Goal: Task Accomplishment & Management: Complete application form

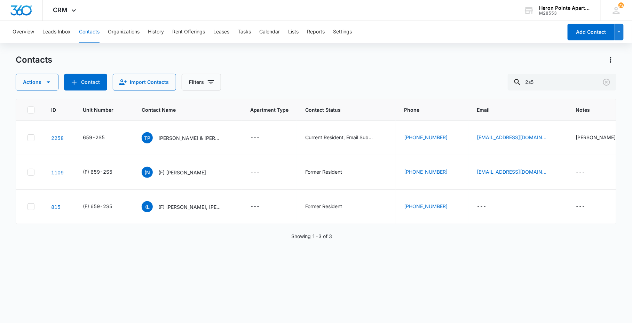
drag, startPoint x: 548, startPoint y: 75, endPoint x: 361, endPoint y: 90, distance: 187.5
click at [416, 92] on div "Contacts Actions Contact Import Contacts Filters 2s5 ID Unit Number Contact Nam…" at bounding box center [316, 188] width 600 height 268
type input "[PERSON_NAME]"
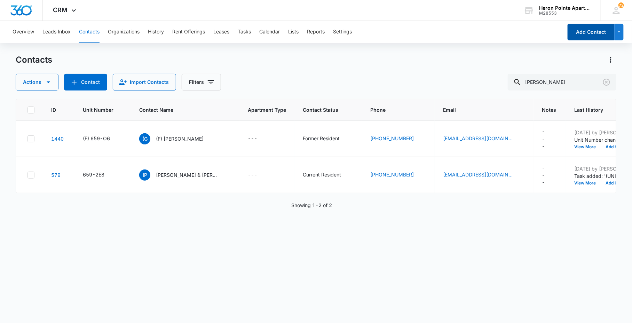
click at [597, 30] on button "Add Contact" at bounding box center [590, 32] width 47 height 17
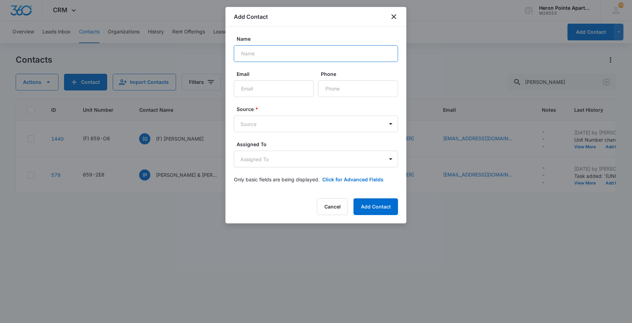
click at [279, 55] on input "Name" at bounding box center [316, 53] width 164 height 17
type input "[PERSON_NAME]"
type input "[EMAIL_ADDRESS][DOMAIN_NAME]"
type input "7"
type input "[PHONE_NUMBER]"
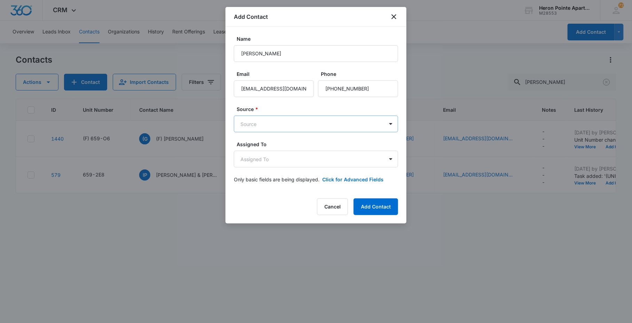
click at [324, 126] on body "CRM Apps Reputation Websites Forms CRM Email Social Content Ads Intelligence Fi…" at bounding box center [316, 161] width 632 height 323
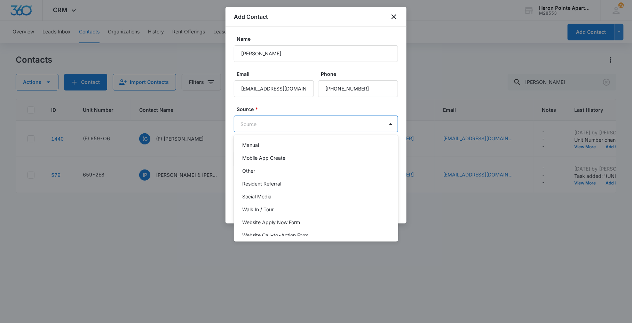
scroll to position [74, 0]
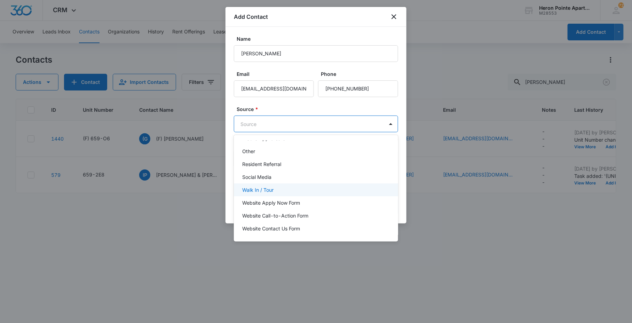
click at [298, 189] on div "Walk In / Tour" at bounding box center [315, 189] width 146 height 7
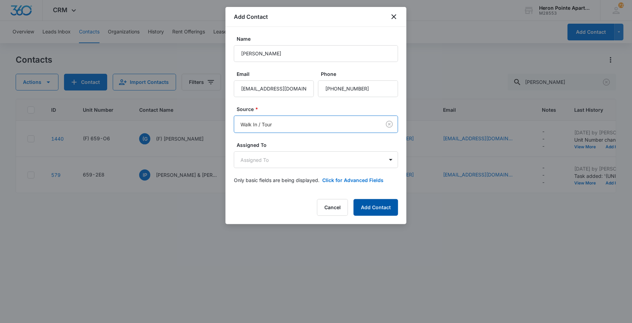
click at [380, 207] on button "Add Contact" at bounding box center [375, 207] width 45 height 17
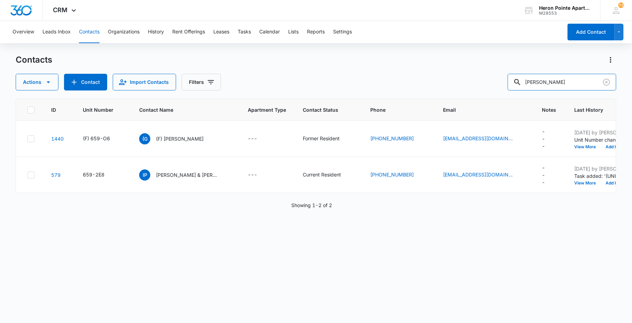
drag, startPoint x: 571, startPoint y: 83, endPoint x: 460, endPoint y: 83, distance: 110.3
click at [498, 85] on div "Actions Contact Import Contacts Filters [PERSON_NAME]" at bounding box center [316, 82] width 600 height 17
type input "Q7"
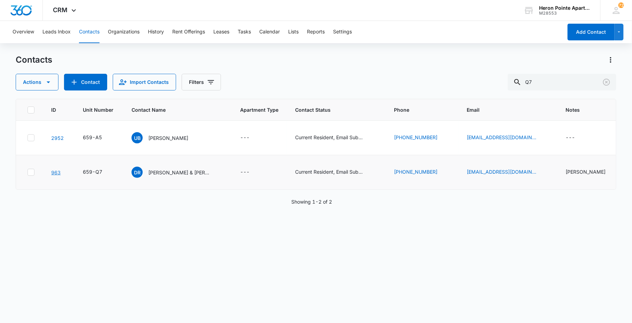
click at [58, 170] on link "963" at bounding box center [55, 172] width 9 height 6
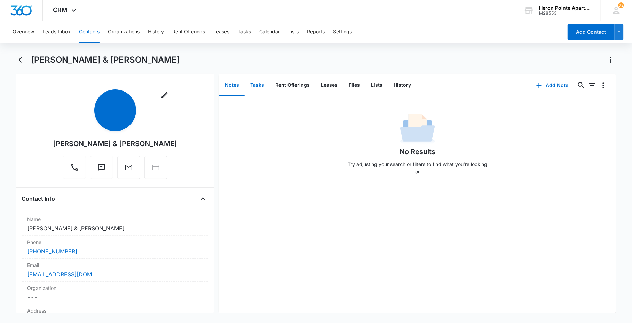
click at [260, 85] on button "Tasks" at bounding box center [257, 85] width 25 height 22
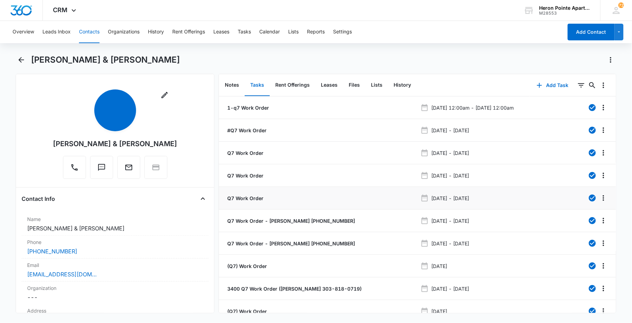
scroll to position [37, 0]
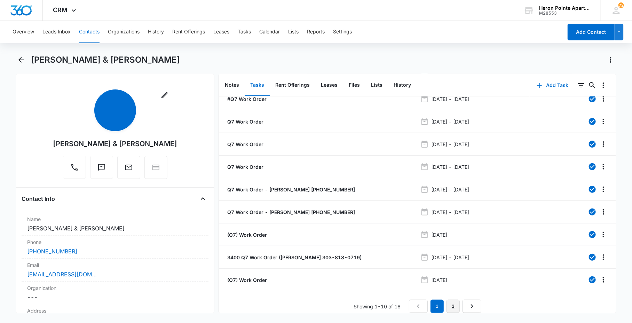
click at [452, 300] on link "2" at bounding box center [452, 306] width 13 height 13
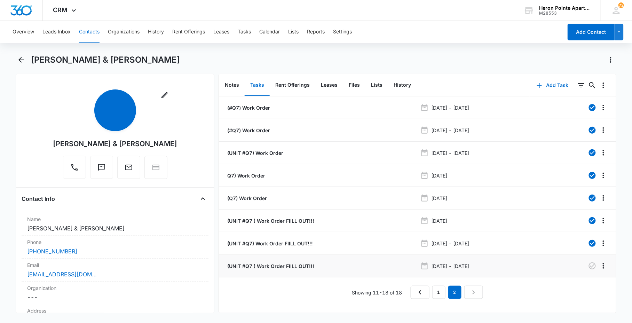
click at [299, 267] on p "(UNIT #Q7 ) Work Order FIILL OUT!!!" at bounding box center [270, 265] width 88 height 7
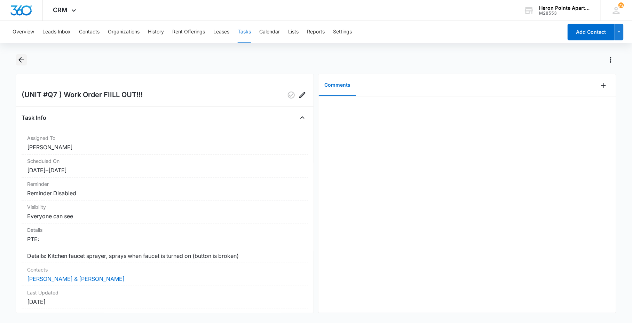
click at [17, 61] on icon "Back" at bounding box center [21, 60] width 8 height 8
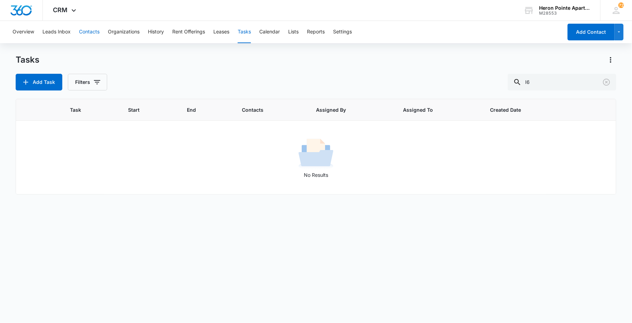
click at [93, 33] on button "Contacts" at bounding box center [89, 32] width 21 height 22
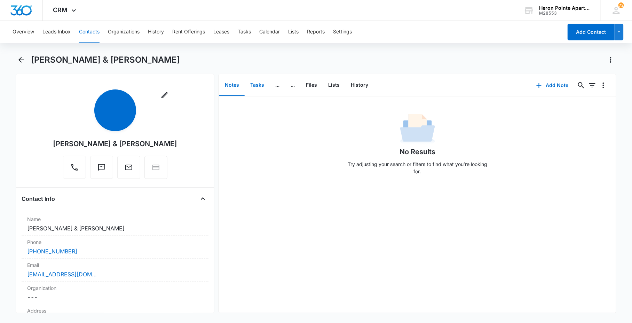
click at [253, 84] on button "Tasks" at bounding box center [257, 85] width 25 height 22
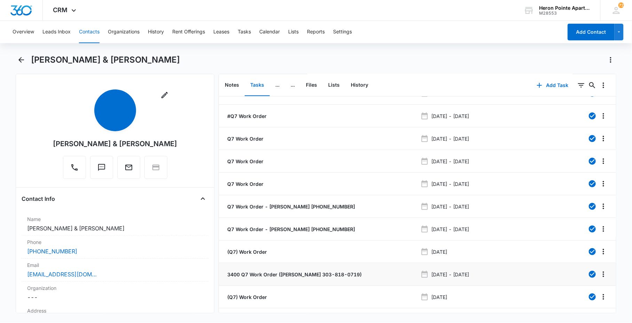
scroll to position [37, 0]
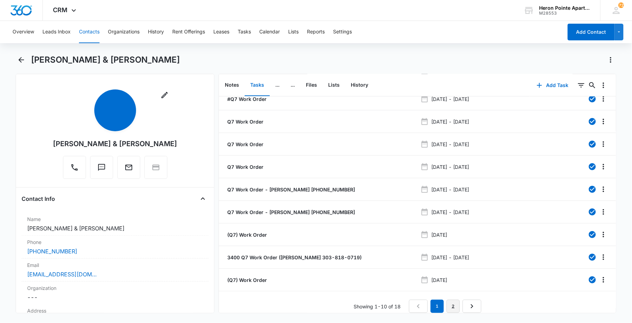
click at [455, 300] on link "2" at bounding box center [452, 306] width 13 height 13
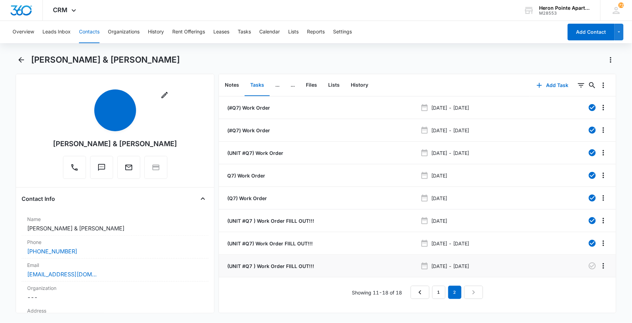
click at [279, 260] on li "(UNIT #Q7 ) Work Order FIILL OUT!!! [DATE] - [DATE]" at bounding box center [417, 266] width 397 height 23
click at [281, 267] on p "(UNIT #Q7 ) Work Order FIILL OUT!!!" at bounding box center [270, 265] width 88 height 7
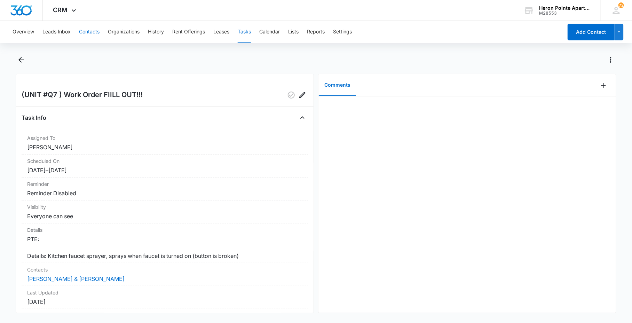
click at [82, 29] on button "Contacts" at bounding box center [89, 32] width 21 height 22
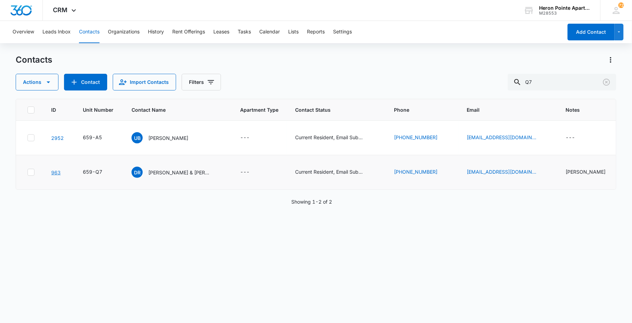
click at [55, 171] on link "963" at bounding box center [55, 172] width 9 height 6
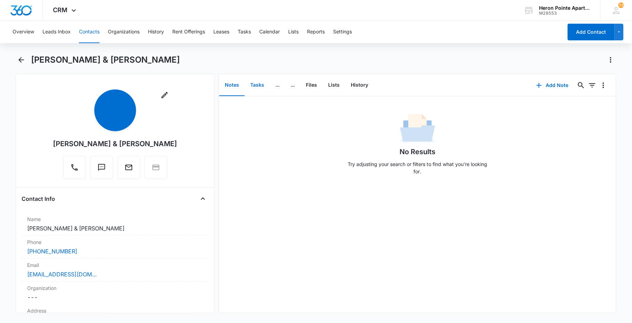
click at [256, 85] on button "Tasks" at bounding box center [257, 85] width 25 height 22
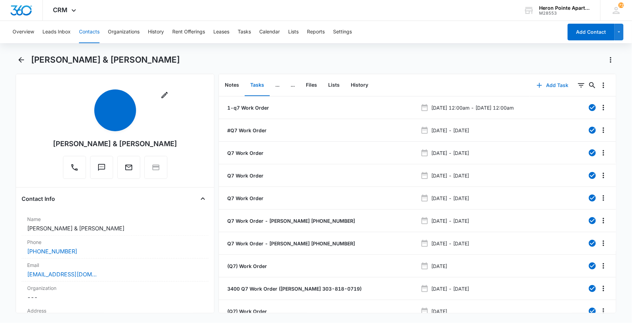
click at [550, 82] on button "Add Task" at bounding box center [553, 85] width 46 height 17
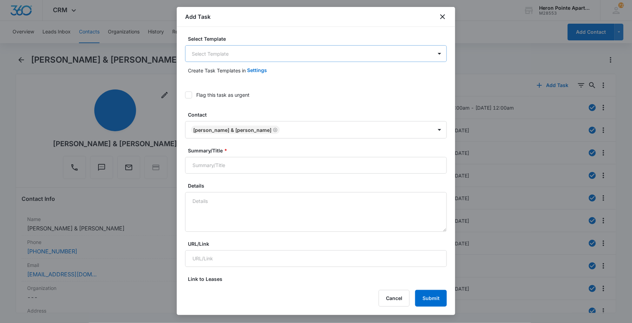
click at [270, 56] on body "CRM Apps Reputation Websites Forms CRM Email Social Content Ads Intelligence Fi…" at bounding box center [316, 161] width 632 height 323
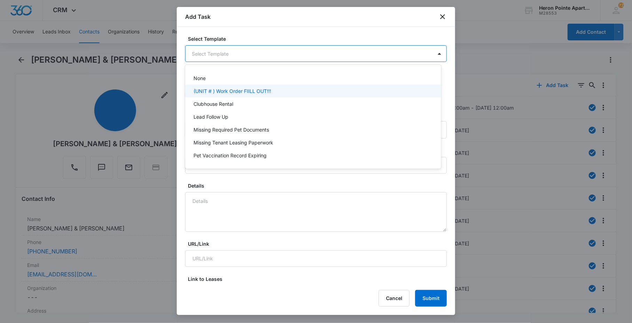
click at [265, 85] on div "(UNIT # ) Work Order FIILL OUT!!!" at bounding box center [313, 91] width 256 height 13
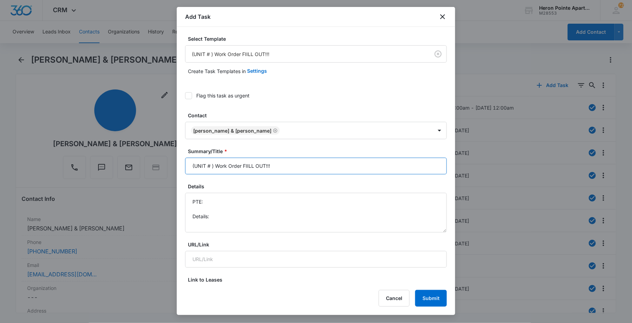
click at [212, 166] on input "(UNIT # ) Work Order FIILL OUT!!!" at bounding box center [316, 166] width 262 height 17
drag, startPoint x: 251, startPoint y: 167, endPoint x: 487, endPoint y: 178, distance: 236.8
click at [467, 178] on body "CRM Apps Reputation Websites Forms CRM Email Social Content Ads Intelligence Fi…" at bounding box center [316, 161] width 632 height 323
type input "(UNIT #Q7 ) Work Order: Shower Leaking"
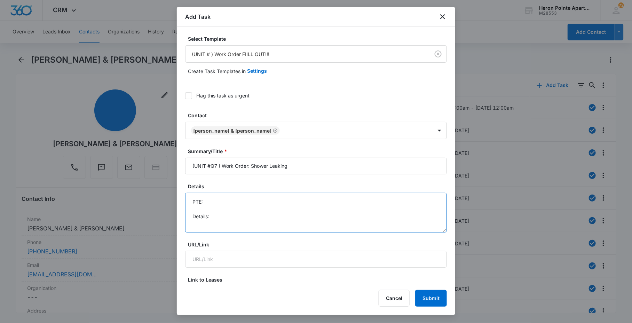
click at [318, 232] on textarea "PTE: Details:" at bounding box center [316, 213] width 262 height 40
drag, startPoint x: 316, startPoint y: 220, endPoint x: 261, endPoint y: 215, distance: 54.5
click at [261, 215] on textarea "PTE: Details: [PERSON_NAME] says that their shower is stil dripping &" at bounding box center [316, 213] width 262 height 40
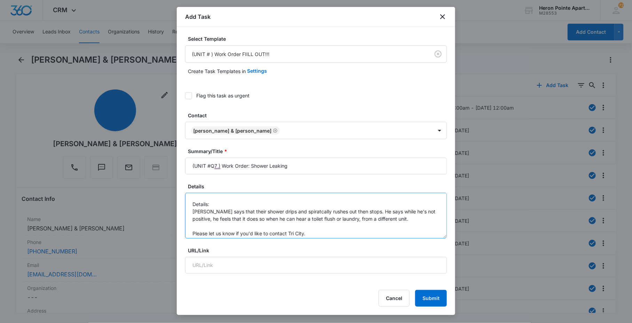
scroll to position [0, 0]
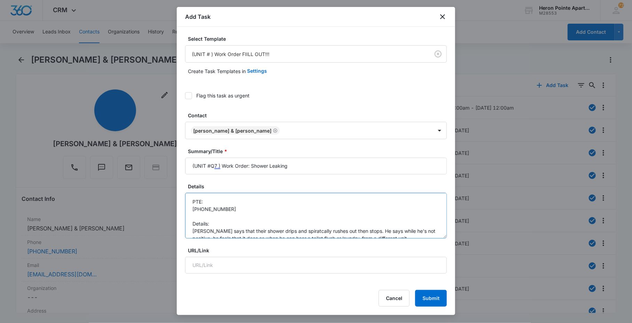
drag, startPoint x: 437, startPoint y: 228, endPoint x: 424, endPoint y: 271, distance: 45.5
click at [447, 302] on div "Add Task Select Template (UNIT # ) Work Order FIILL OUT!!! Create Task Template…" at bounding box center [316, 161] width 278 height 308
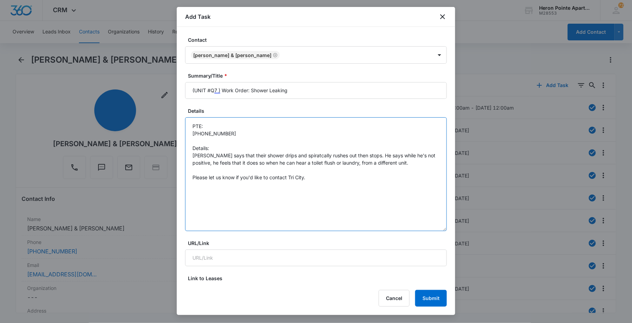
scroll to position [77, 0]
click at [298, 153] on textarea "PTE: [PHONE_NUMBER] Details: [PERSON_NAME] says that their shower drips and spi…" at bounding box center [316, 173] width 262 height 114
click at [301, 151] on textarea "PTE: [PHONE_NUMBER] Details: [PERSON_NAME] says that their shower drips, rushes…" at bounding box center [316, 173] width 262 height 114
paste textarea "spiratcally"
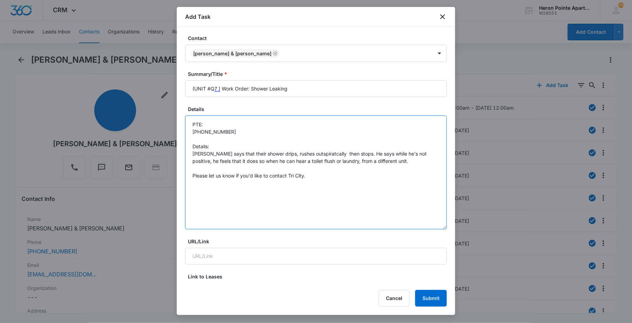
click at [300, 152] on textarea "PTE: [PHONE_NUMBER] Details: [PERSON_NAME] says that their shower drips, rushes…" at bounding box center [316, 173] width 262 height 114
click at [351, 153] on textarea "PTE: [PHONE_NUMBER] Details: [PERSON_NAME] says that their shower drips, rushes…" at bounding box center [316, 173] width 262 height 114
click at [354, 153] on textarea "PTE: [PHONE_NUMBER] Details: [PERSON_NAME] says that their shower drips, rushes…" at bounding box center [316, 173] width 262 height 114
drag, startPoint x: 283, startPoint y: 159, endPoint x: 265, endPoint y: 160, distance: 18.1
click at [265, 160] on textarea "PTE: [PHONE_NUMBER] Details: [PERSON_NAME] says that their shower drips, rushes…" at bounding box center [316, 173] width 262 height 114
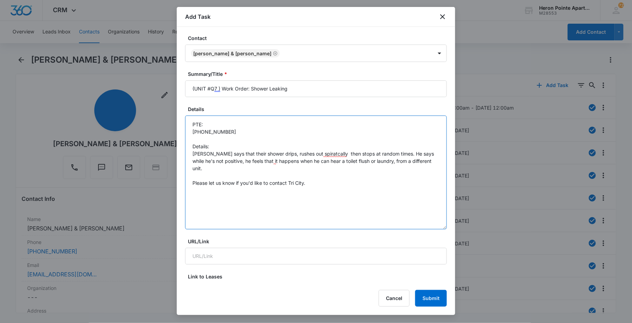
click at [312, 150] on textarea "PTE: [PHONE_NUMBER] Details: [PERSON_NAME] says that their shower drips, rushes…" at bounding box center [316, 173] width 262 height 114
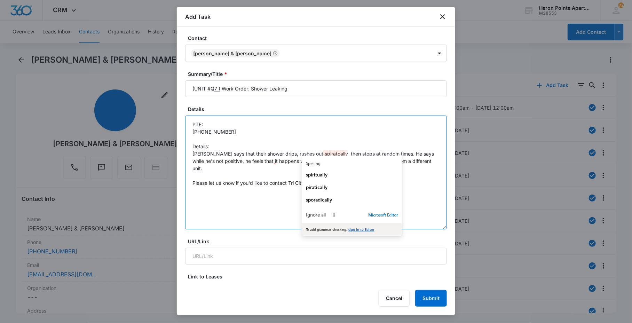
click at [312, 152] on textarea "PTE: [PHONE_NUMBER] Details: [PERSON_NAME] says that their shower drips, rushes…" at bounding box center [316, 173] width 262 height 114
type textarea "PTE: [PHONE_NUMBER] Details: [PERSON_NAME] says that their shower drips, rushes…"
click at [320, 202] on span "sporadically" at bounding box center [319, 199] width 26 height 7
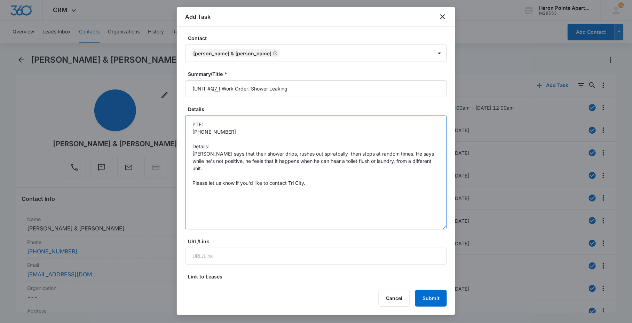
click at [317, 172] on textarea "PTE: [PHONE_NUMBER] Details: [PERSON_NAME] says that their shower drips, rushes…" at bounding box center [316, 173] width 262 height 114
drag, startPoint x: 221, startPoint y: 177, endPoint x: 298, endPoint y: 169, distance: 77.7
click at [298, 169] on textarea "PTE: [PHONE_NUMBER] Details: [PERSON_NAME] says that their shower drips, rushes…" at bounding box center [316, 173] width 262 height 114
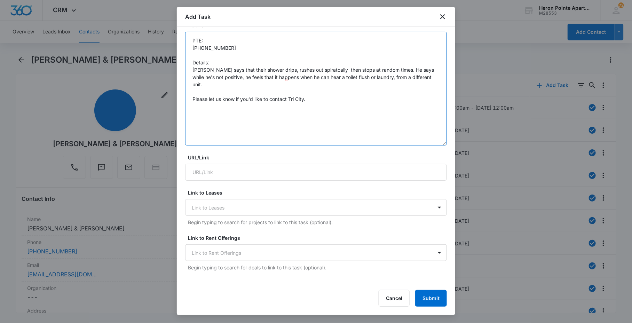
scroll to position [270, 0]
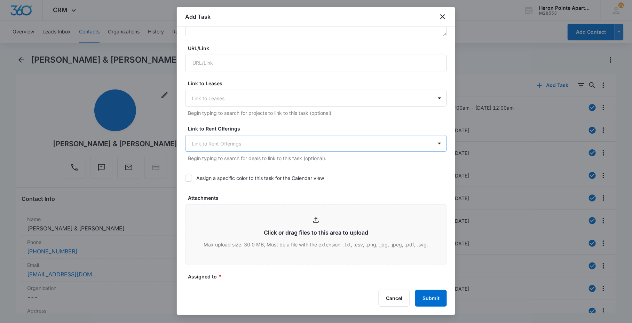
click at [204, 148] on div "Link to Rent Offerings" at bounding box center [308, 144] width 247 height 16
click at [224, 119] on form "Select Template (UNIT # ) Work Order FIILL OUT!!! Create Task Templates in Sett…" at bounding box center [316, 119] width 262 height 709
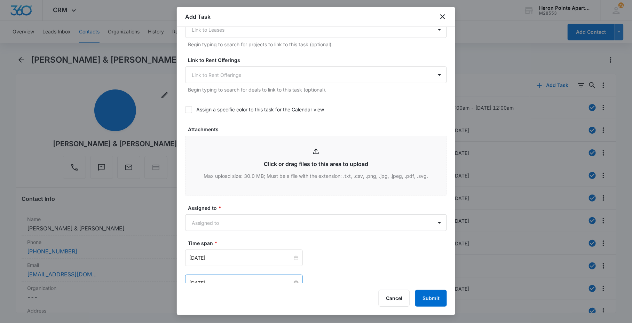
scroll to position [425, 0]
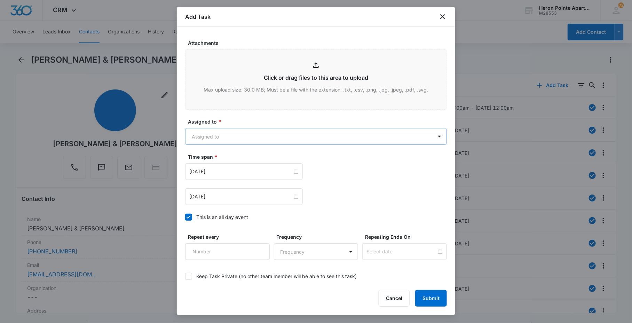
click at [211, 138] on body "CRM Apps Reputation Websites Forms CRM Email Social Content Ads Intelligence Fi…" at bounding box center [316, 161] width 632 height 323
type input "ka"
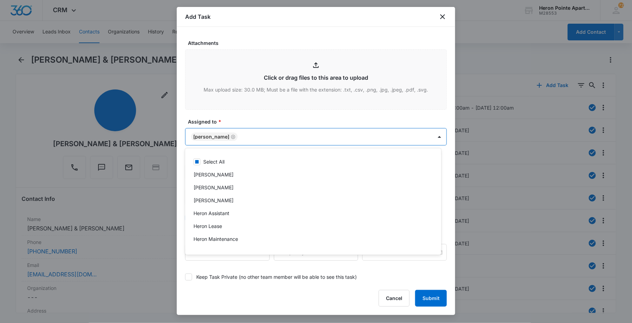
click at [229, 118] on div at bounding box center [316, 161] width 632 height 323
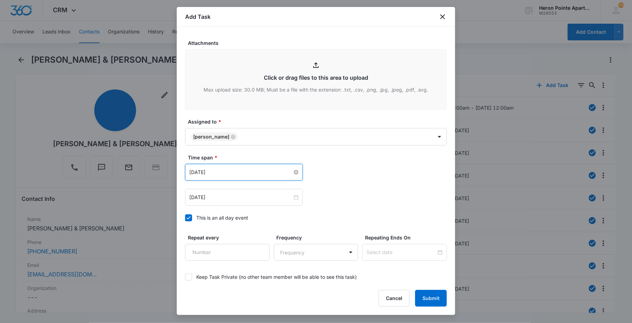
click at [224, 172] on input "[DATE]" at bounding box center [240, 172] width 103 height 8
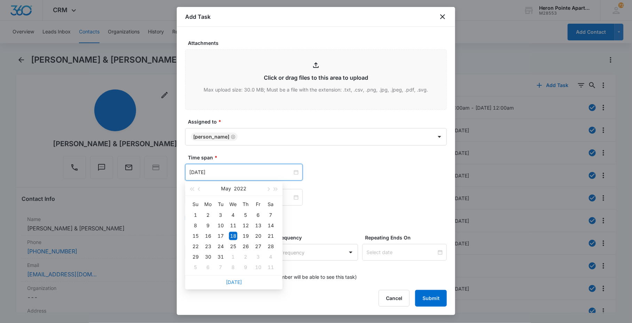
click at [232, 282] on link "[DATE]" at bounding box center [234, 282] width 16 height 6
type input "[DATE]"
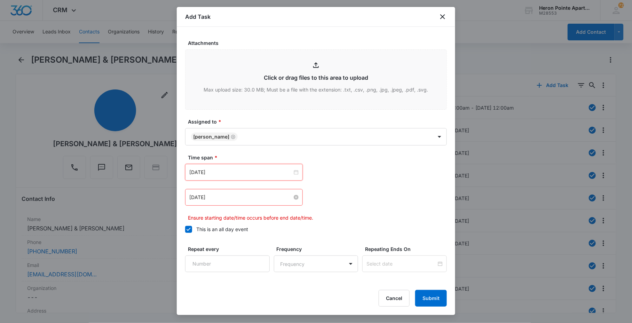
click at [233, 201] on input "[DATE]" at bounding box center [240, 197] width 103 height 8
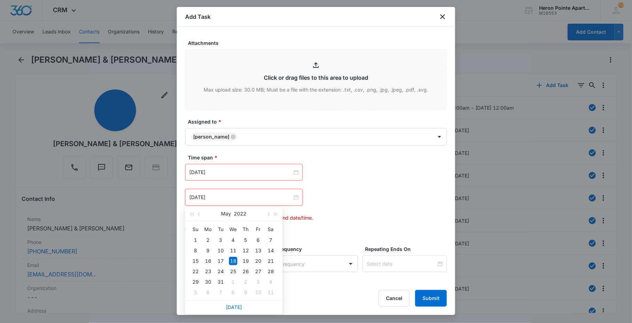
click at [232, 302] on div "[DATE]" at bounding box center [233, 307] width 97 height 14
click at [234, 305] on link "[DATE]" at bounding box center [234, 307] width 16 height 6
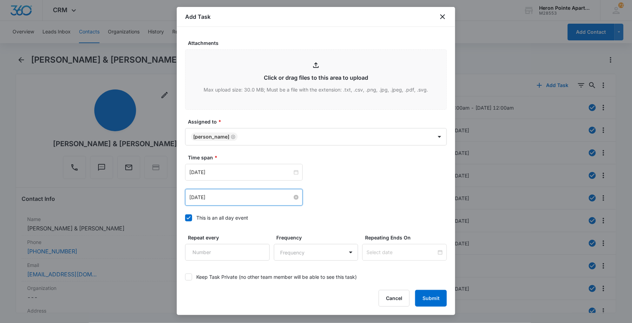
click at [262, 198] on input "[DATE]" at bounding box center [240, 197] width 103 height 8
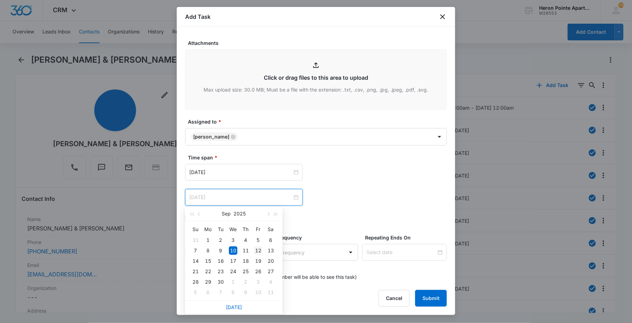
click at [263, 252] on td "12" at bounding box center [258, 250] width 13 height 10
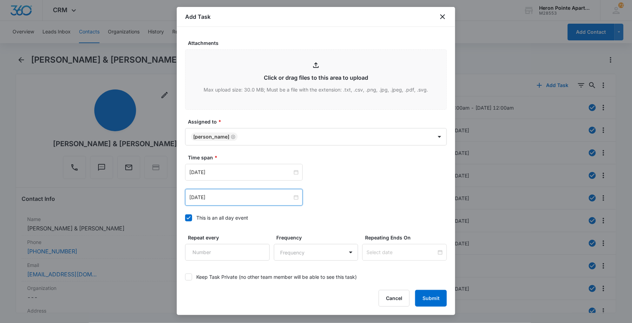
scroll to position [461, 0]
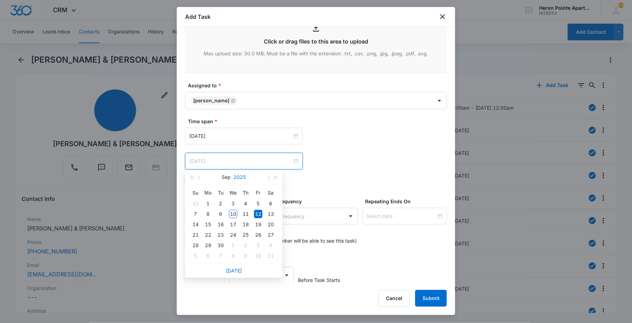
type input "[DATE]"
click at [366, 175] on div "Time span * [DATE] [DATE] Su Mo Tu We Th Fr Sa 31 1 2 3 4 5 6 7 8 9 10 11 12 13…" at bounding box center [316, 154] width 262 height 72
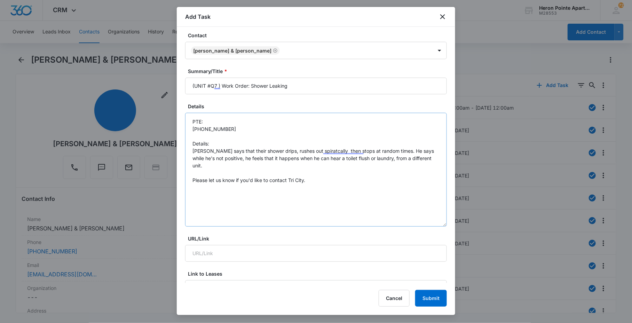
scroll to position [0, 0]
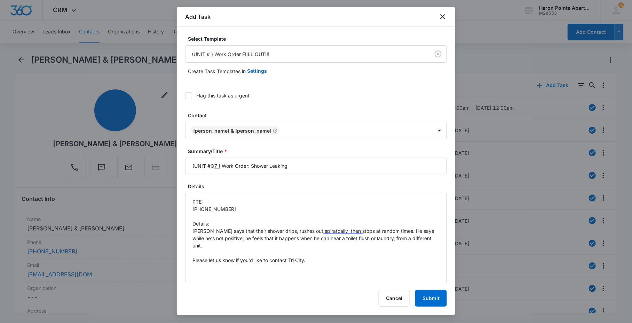
click at [191, 97] on icon at bounding box center [188, 96] width 6 height 6
click at [185, 96] on input "Flag this task as urgent" at bounding box center [185, 96] width 0 height 0
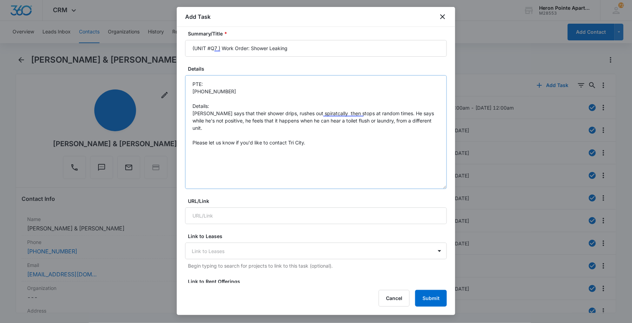
scroll to position [113, 0]
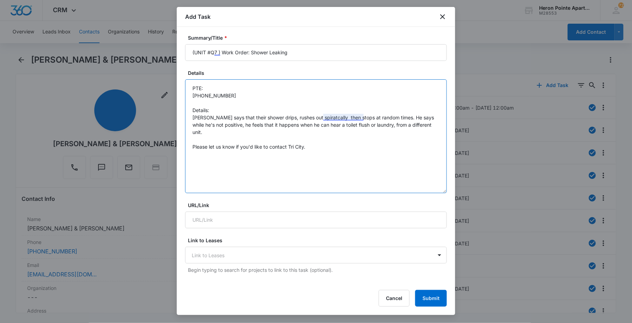
drag, startPoint x: 334, startPoint y: 114, endPoint x: 343, endPoint y: 127, distance: 15.9
click at [334, 115] on textarea "PTE: [PHONE_NUMBER] Details: [PERSON_NAME] says that their shower drips, rushes…" at bounding box center [316, 136] width 262 height 114
click at [406, 122] on textarea "PTE: [PHONE_NUMBER] Details: [PERSON_NAME] says that their shower drips, rushes…" at bounding box center [316, 136] width 262 height 114
drag, startPoint x: 230, startPoint y: 124, endPoint x: 324, endPoint y: 123, distance: 93.2
click at [324, 123] on textarea "PTE: [PHONE_NUMBER] Details: [PERSON_NAME] says that their shower drips, rushes…" at bounding box center [316, 136] width 262 height 114
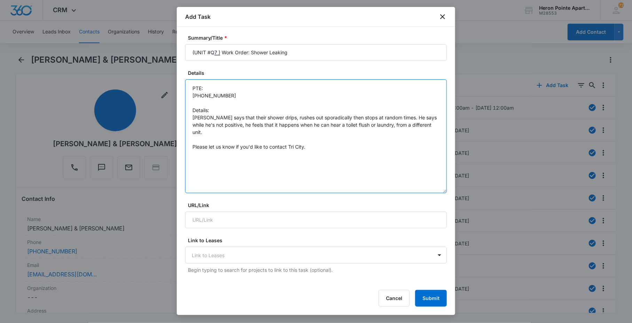
click at [324, 123] on textarea "PTE: [PHONE_NUMBER] Details: [PERSON_NAME] says that their shower drips, rushes…" at bounding box center [316, 136] width 262 height 114
click at [314, 119] on textarea "PTE: [PHONE_NUMBER] Details: [PERSON_NAME] says that their shower drips, rushes…" at bounding box center [316, 136] width 262 height 114
type textarea "PTE: [PHONE_NUMBER] Details: [PERSON_NAME] says that their shower drips, rushes…"
drag, startPoint x: 443, startPoint y: 303, endPoint x: 435, endPoint y: 311, distance: 11.8
click at [443, 303] on button "Submit" at bounding box center [431, 298] width 32 height 17
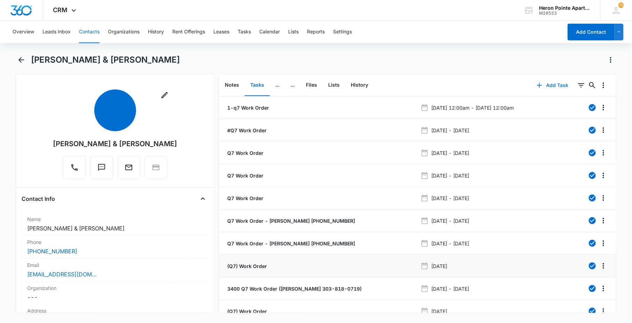
scroll to position [37, 0]
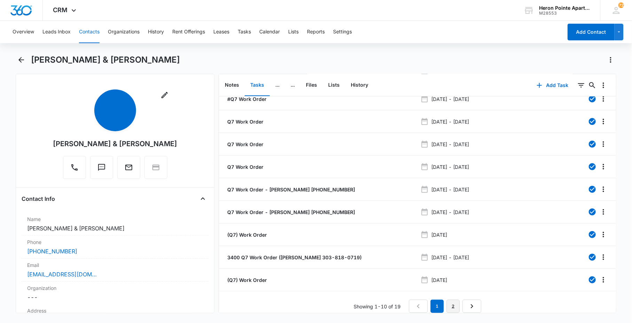
click at [454, 300] on link "2" at bounding box center [452, 306] width 13 height 13
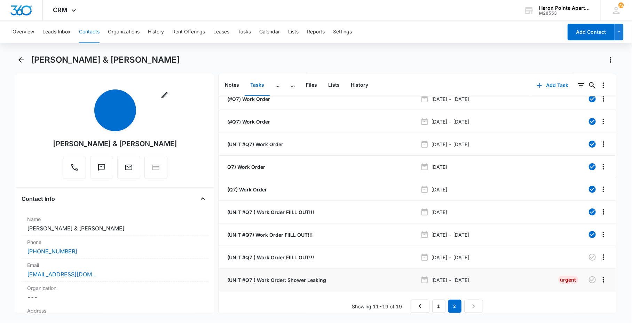
scroll to position [14, 0]
click at [96, 33] on button "Contacts" at bounding box center [89, 32] width 21 height 22
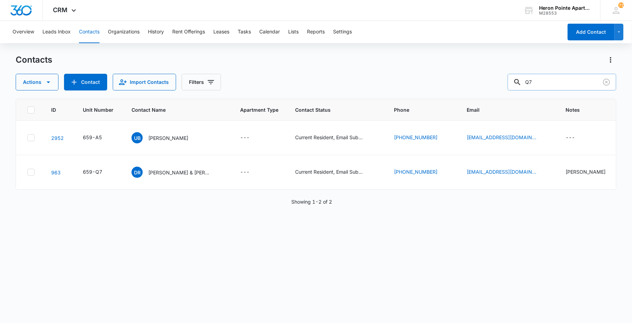
click at [552, 88] on div "Contacts Actions Contact Import Contacts Filters Q7 ID Unit Number Contact Name…" at bounding box center [316, 188] width 600 height 268
drag, startPoint x: 545, startPoint y: 84, endPoint x: 541, endPoint y: 84, distance: 3.8
click at [541, 84] on input "Q7" at bounding box center [562, 82] width 109 height 17
drag, startPoint x: 541, startPoint y: 81, endPoint x: 451, endPoint y: 66, distance: 91.1
click at [485, 79] on div "Actions Contact Import Contacts Filters Q7" at bounding box center [316, 82] width 600 height 17
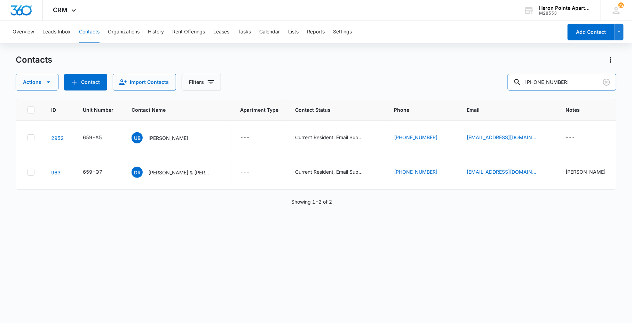
type input "[PHONE_NUMBER]"
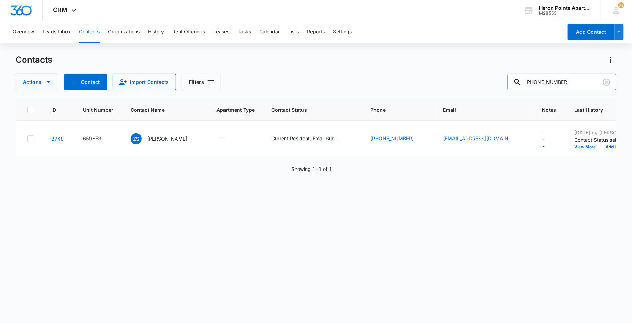
drag, startPoint x: 566, startPoint y: 81, endPoint x: 463, endPoint y: 91, distance: 103.5
click at [478, 92] on div "Contacts Actions Contact Import Contacts Filters [PHONE_NUMBER] ID Unit Number …" at bounding box center [316, 188] width 600 height 268
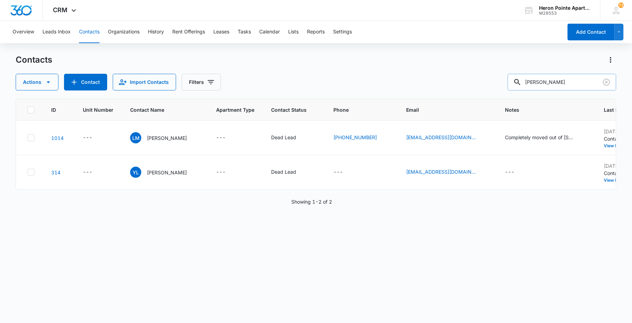
click at [545, 79] on input "[PERSON_NAME]" at bounding box center [562, 82] width 109 height 17
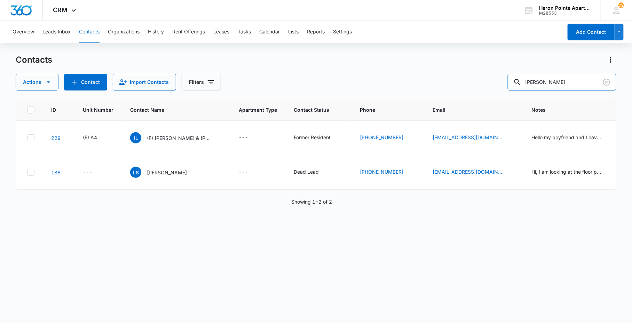
drag, startPoint x: 565, startPoint y: 79, endPoint x: 487, endPoint y: 79, distance: 77.6
click at [487, 79] on div "Actions Contact Import Contacts Filters [PERSON_NAME]" at bounding box center [316, 82] width 600 height 17
click at [563, 88] on input "[PERSON_NAME]" at bounding box center [562, 82] width 109 height 17
click at [563, 85] on input "[PERSON_NAME]" at bounding box center [562, 82] width 109 height 17
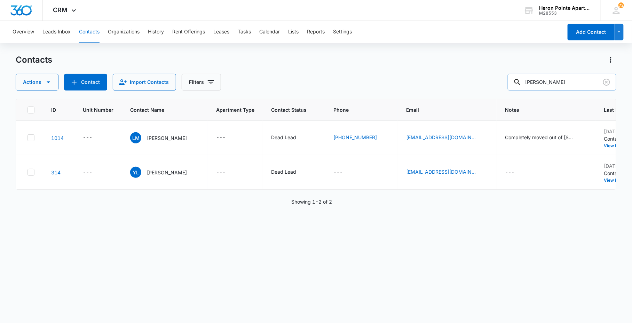
click at [555, 85] on input "[PERSON_NAME]" at bounding box center [562, 82] width 109 height 17
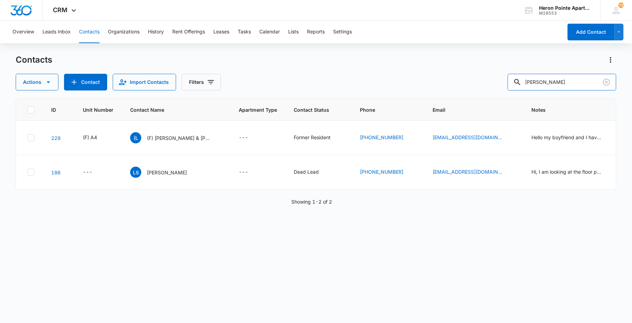
drag, startPoint x: 572, startPoint y: 84, endPoint x: 405, endPoint y: 68, distance: 168.1
click at [472, 83] on div "Actions Contact Import Contacts Filters [PERSON_NAME]" at bounding box center [316, 82] width 600 height 17
type input "[PERSON_NAME]"
